Goal: Task Accomplishment & Management: Manage account settings

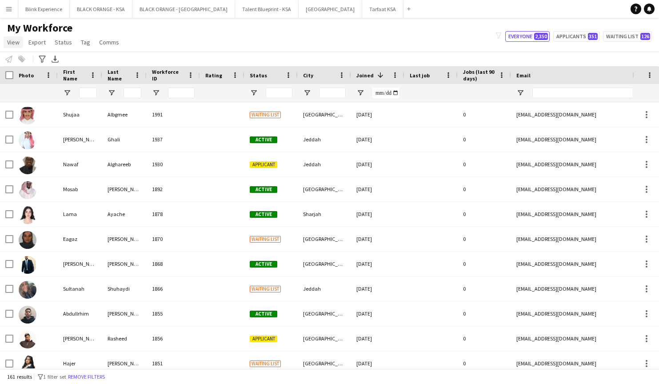
click at [13, 43] on span "View" at bounding box center [13, 42] width 12 height 8
click at [285, 39] on div "My Workforce View Views Default view New view Update view Delete view Edit name…" at bounding box center [329, 36] width 659 height 30
click at [362, 9] on button "Tarfaat KSA Close" at bounding box center [382, 8] width 41 height 17
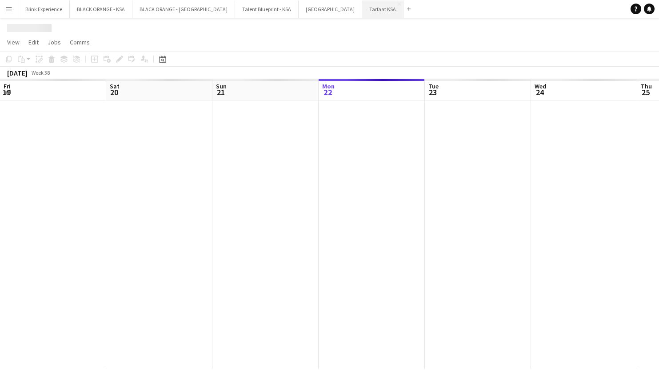
scroll to position [0, 212]
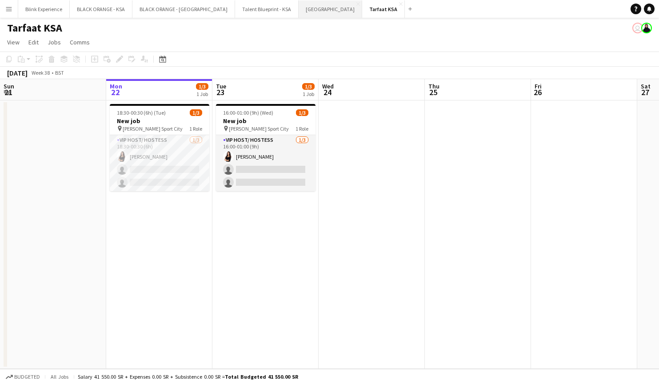
click at [298, 11] on button "Sports Boulevard Close" at bounding box center [329, 8] width 63 height 17
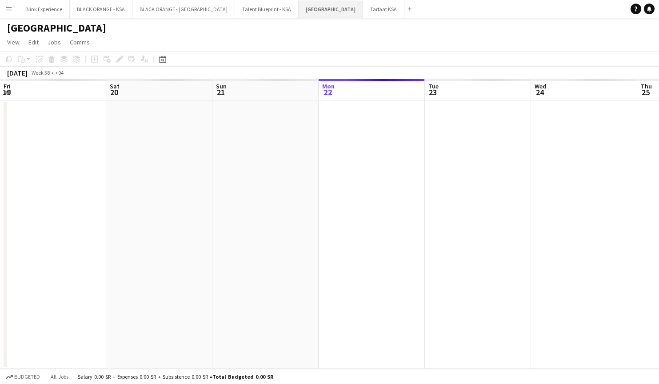
scroll to position [0, 212]
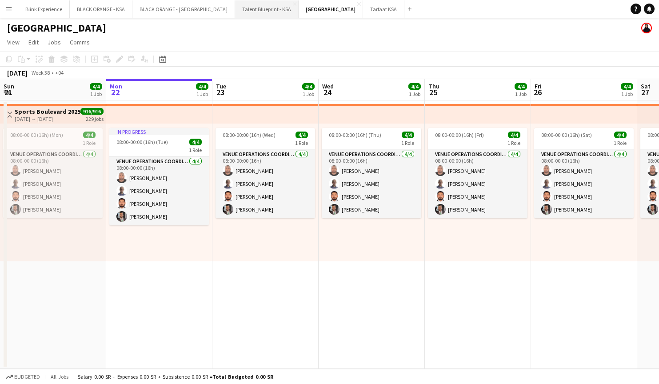
click at [235, 11] on button "Talent Blueprint - KSA Close" at bounding box center [266, 8] width 63 height 17
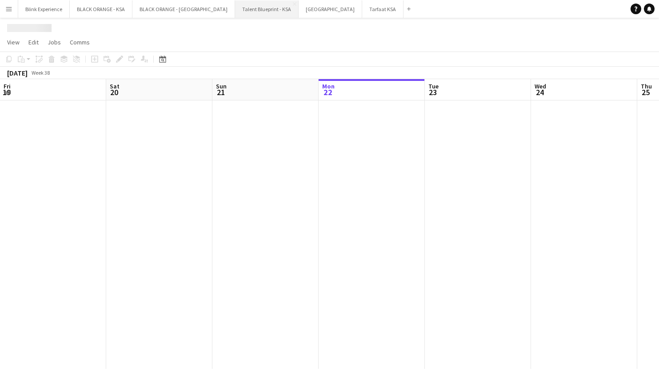
scroll to position [0, 212]
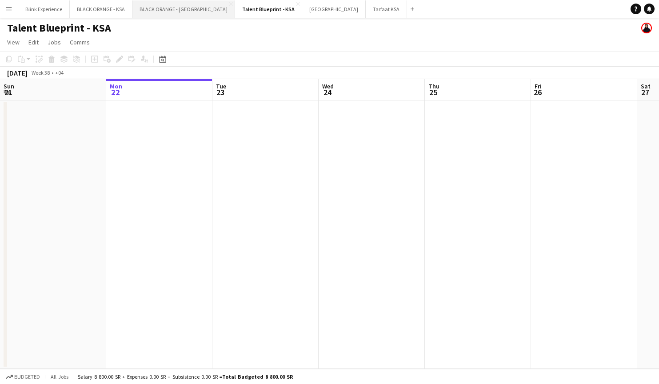
click at [163, 10] on button "BLACK ORANGE - UAE Close" at bounding box center [183, 8] width 103 height 17
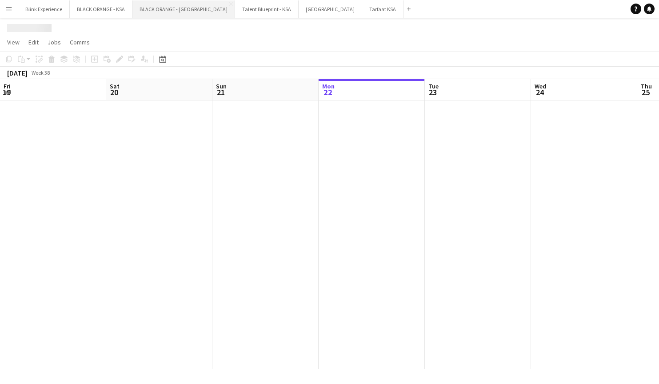
scroll to position [0, 212]
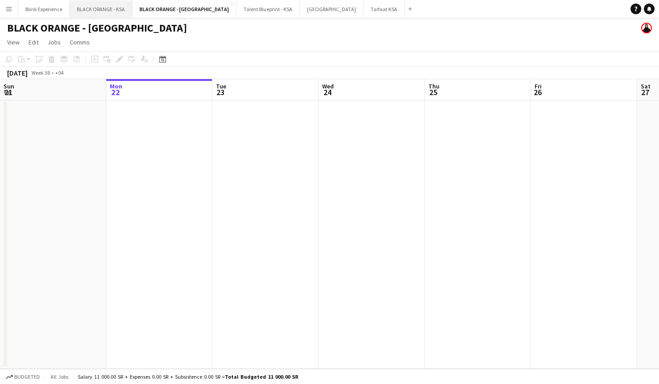
click at [103, 7] on button "BLACK ORANGE - KSA Close" at bounding box center [101, 8] width 63 height 17
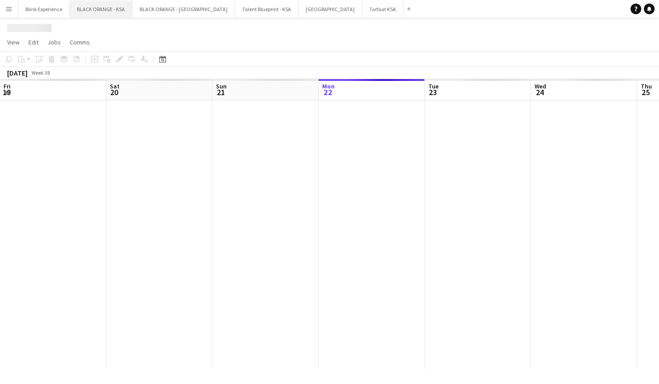
scroll to position [0, 212]
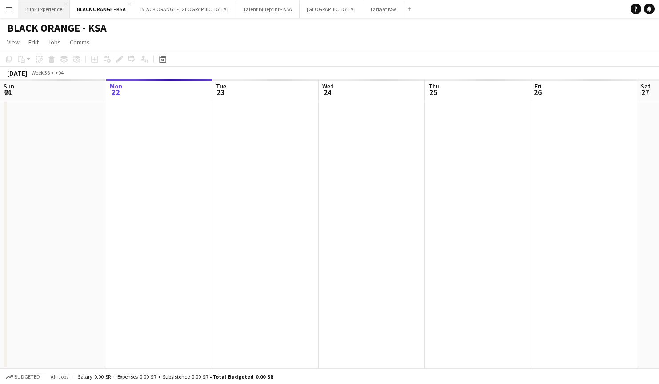
click at [42, 8] on button "Blink Experience Close" at bounding box center [44, 8] width 52 height 17
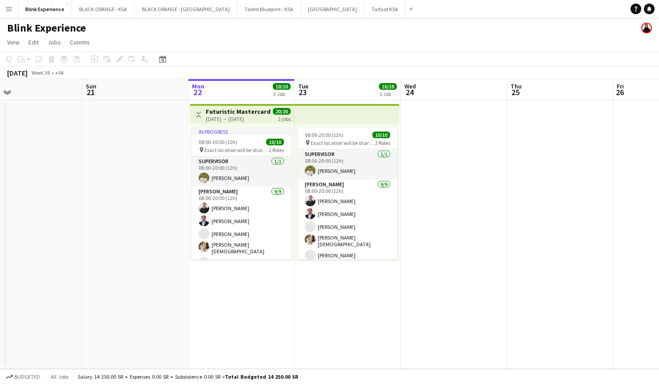
scroll to position [0, 356]
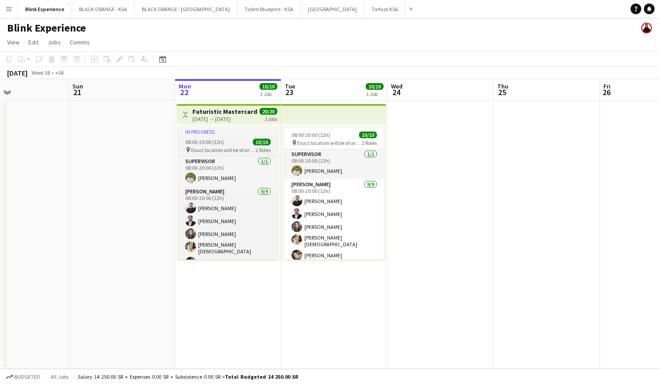
click at [235, 131] on div "In progress" at bounding box center [227, 131] width 99 height 7
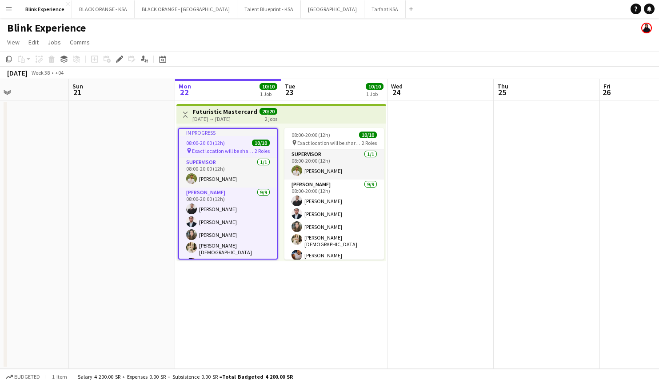
click at [216, 111] on h3 "Futuristic Mastercard Event" at bounding box center [225, 111] width 66 height 8
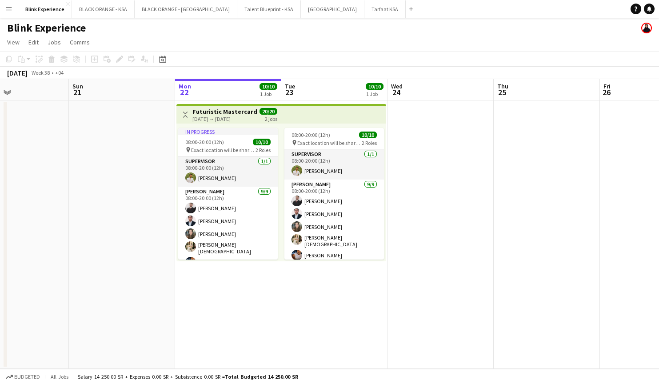
click at [232, 122] on div "22-09-2025 → 23-09-2025" at bounding box center [225, 118] width 66 height 7
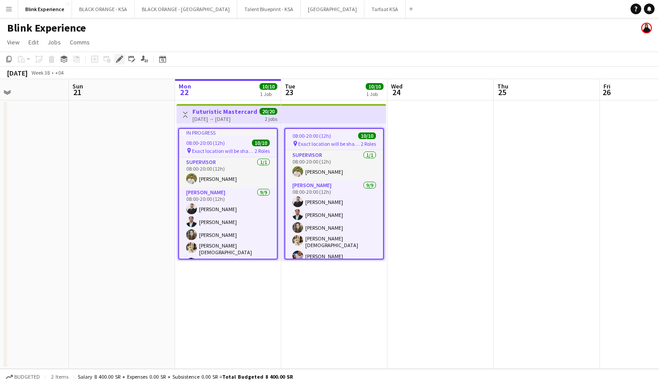
click at [118, 60] on icon at bounding box center [119, 59] width 5 height 5
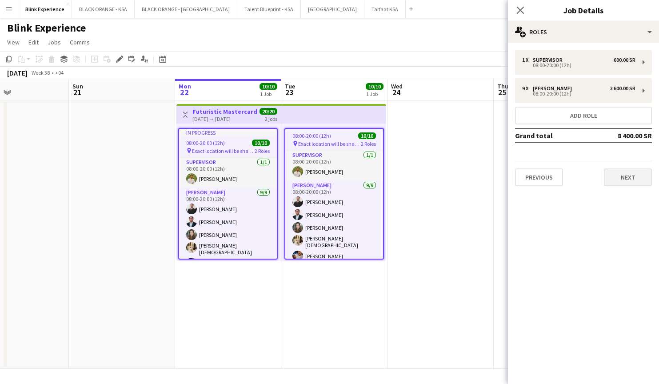
click at [624, 175] on button "Next" at bounding box center [627, 177] width 48 height 18
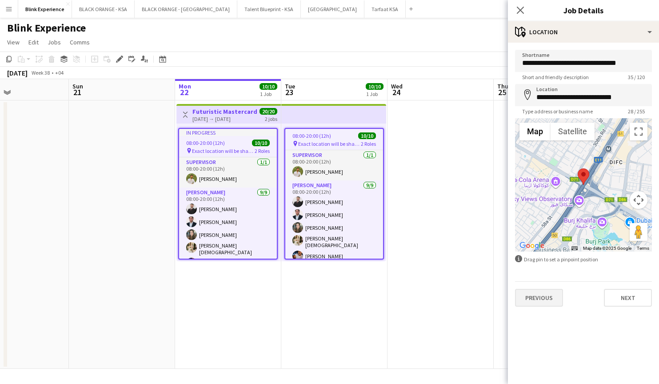
click at [556, 294] on button "Previous" at bounding box center [539, 298] width 48 height 18
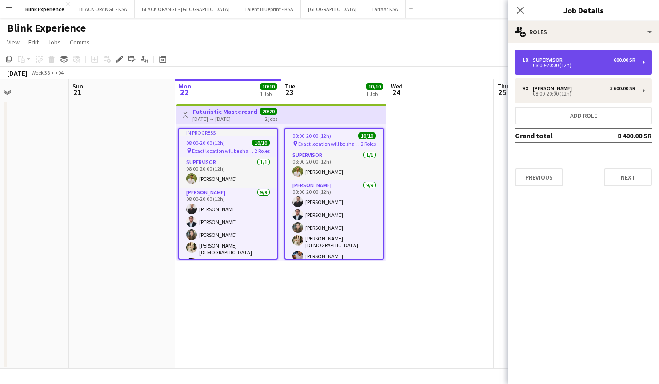
click at [593, 67] on div "08:00-20:00 (12h)" at bounding box center [578, 65] width 113 height 4
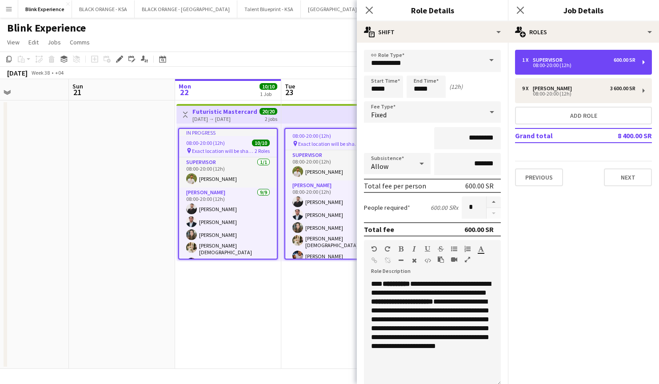
scroll to position [0, 0]
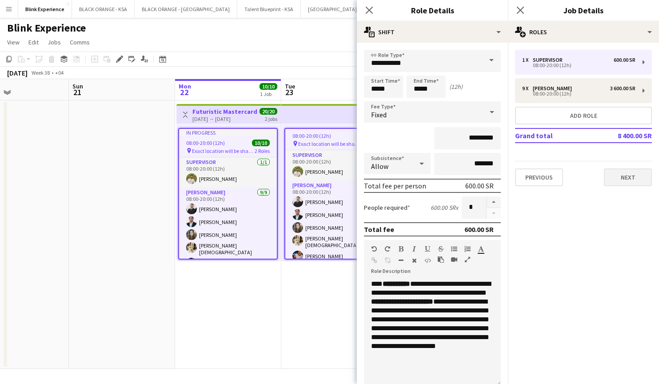
click at [631, 175] on button "Next" at bounding box center [627, 177] width 48 height 18
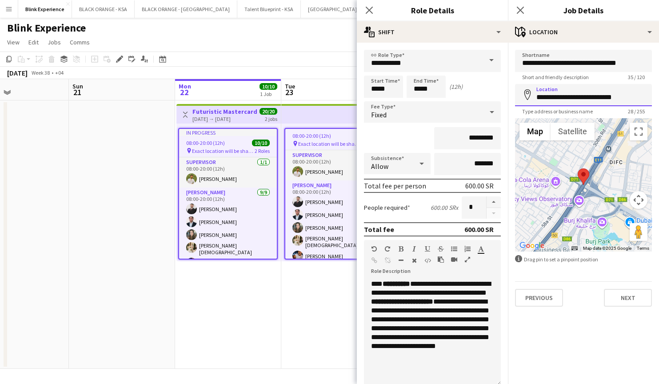
click at [588, 96] on input "**********" at bounding box center [583, 95] width 137 height 22
click at [588, 95] on input "**********" at bounding box center [583, 95] width 137 height 22
type input "**********"
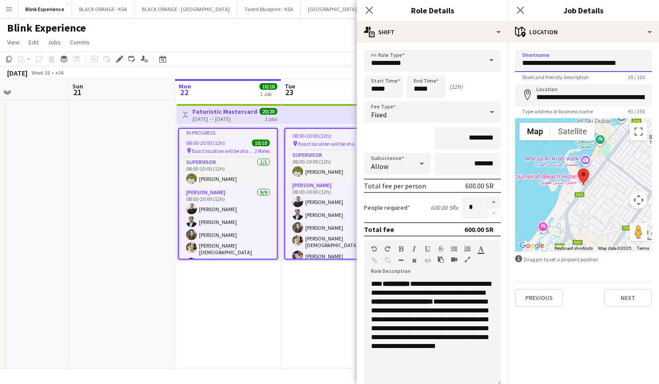
click at [593, 67] on input "**********" at bounding box center [583, 61] width 137 height 22
type input "**********"
click at [626, 306] on button "Next" at bounding box center [627, 298] width 48 height 18
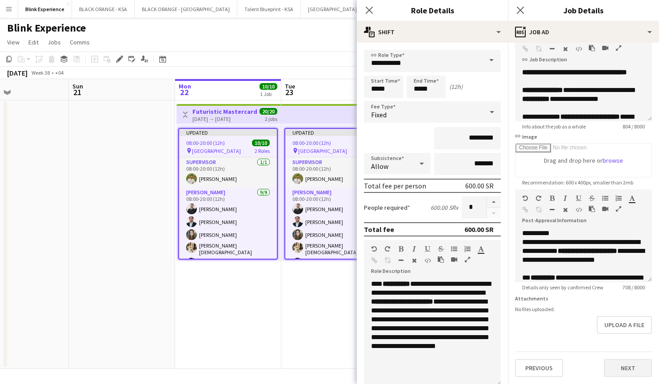
scroll to position [56, 0]
click at [611, 369] on button "Next" at bounding box center [627, 368] width 48 height 18
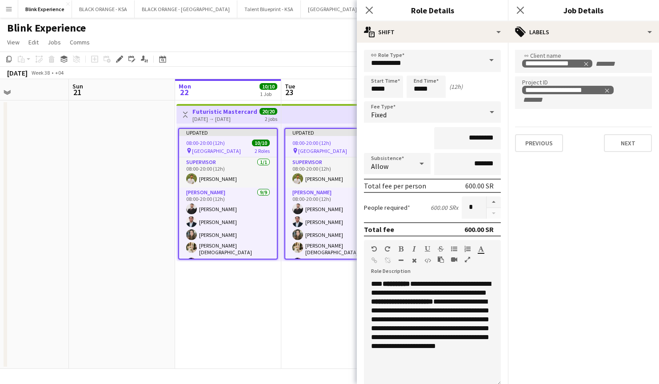
scroll to position [0, 0]
click at [618, 142] on button "Next" at bounding box center [627, 143] width 48 height 18
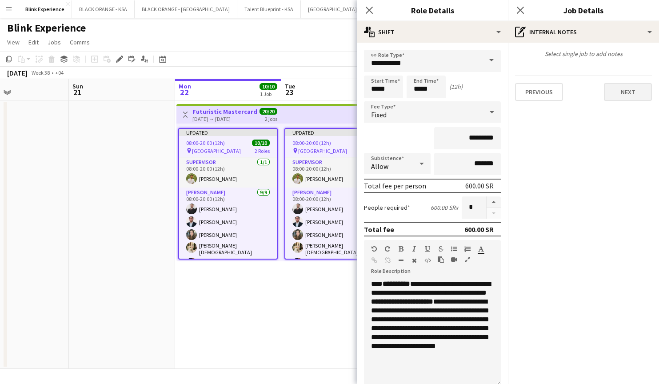
click at [623, 90] on button "Next" at bounding box center [627, 92] width 48 height 18
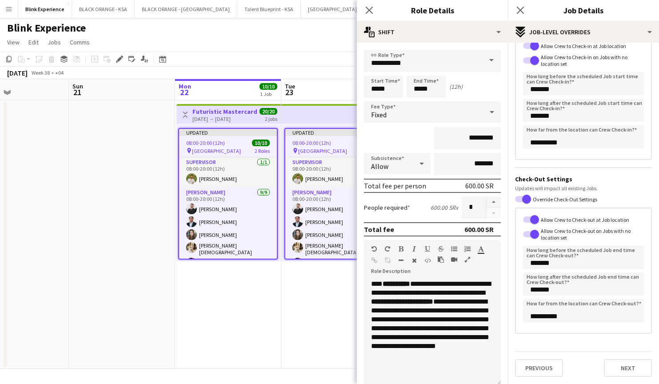
scroll to position [77, 0]
click at [617, 368] on button "Next" at bounding box center [627, 368] width 48 height 18
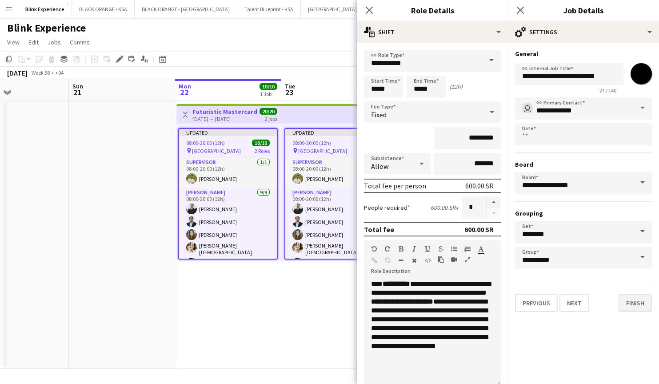
click at [633, 304] on button "Finish" at bounding box center [634, 303] width 33 height 18
